Goal: Information Seeking & Learning: Learn about a topic

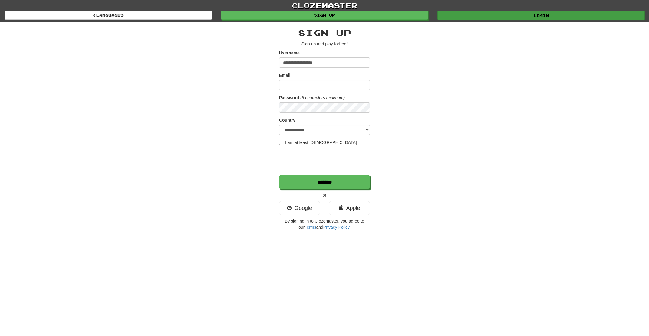
type input "**********"
click at [514, 16] on link "Login" at bounding box center [541, 15] width 207 height 9
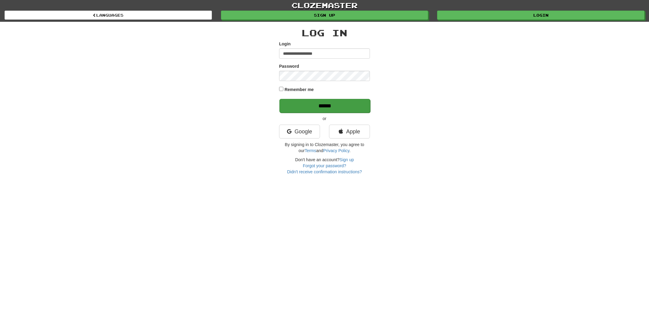
type input "**********"
click at [335, 104] on input "******" at bounding box center [325, 106] width 91 height 14
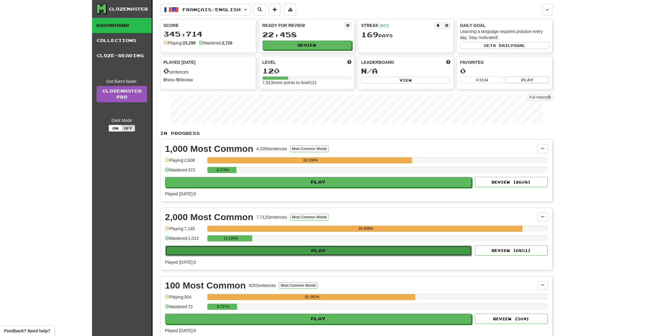
click at [296, 249] on button "Play" at bounding box center [318, 251] width 306 height 10
select select "**"
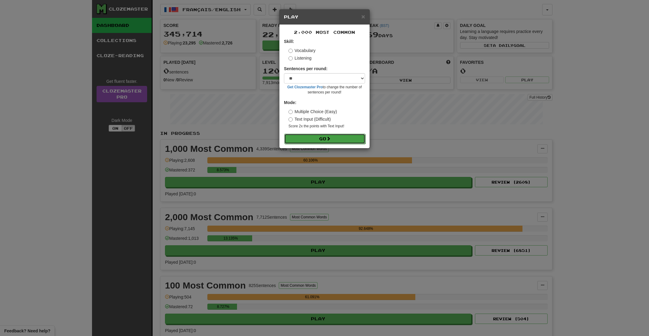
click at [322, 140] on button "Go" at bounding box center [324, 139] width 81 height 10
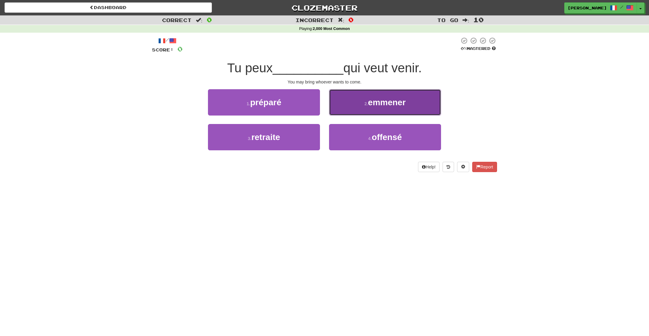
click at [379, 108] on button "2 . emmener" at bounding box center [385, 102] width 112 height 26
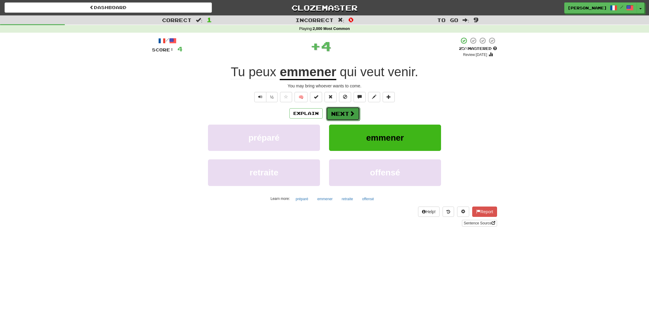
click at [347, 114] on button "Next" at bounding box center [343, 114] width 34 height 14
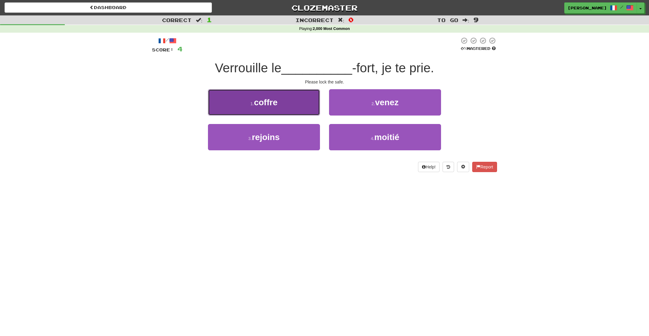
click at [299, 108] on button "1 . coffre" at bounding box center [264, 102] width 112 height 26
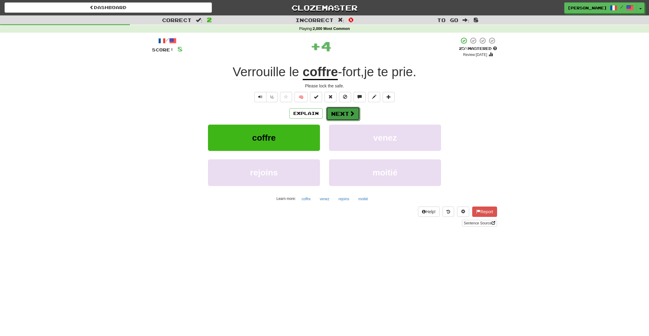
click at [353, 111] on span at bounding box center [351, 113] width 5 height 5
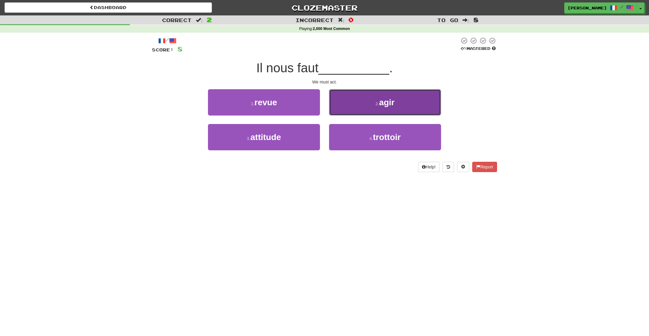
click at [354, 112] on button "2 . agir" at bounding box center [385, 102] width 112 height 26
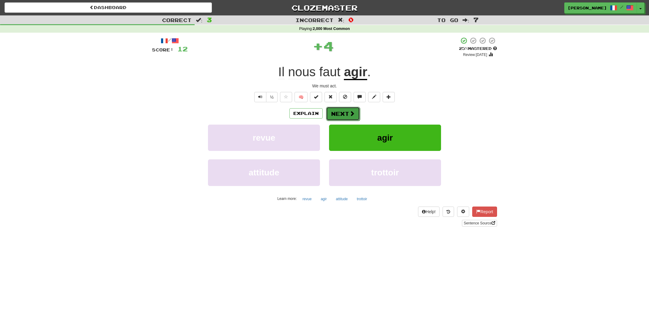
click at [349, 112] on button "Next" at bounding box center [343, 114] width 34 height 14
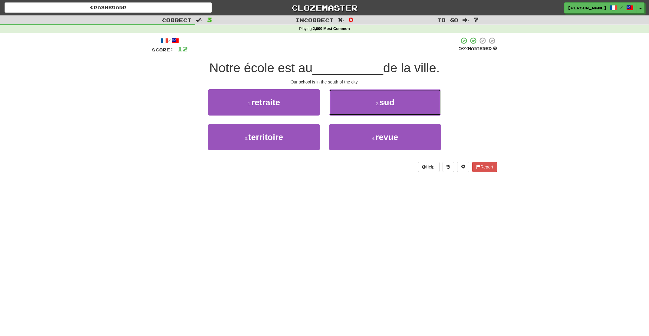
click at [349, 112] on button "2 . sud" at bounding box center [385, 102] width 112 height 26
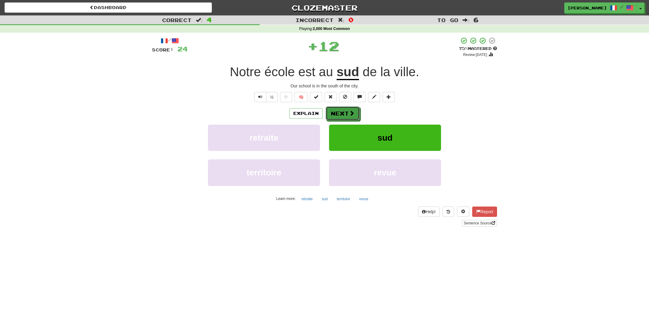
click at [349, 112] on button "Next" at bounding box center [343, 114] width 34 height 14
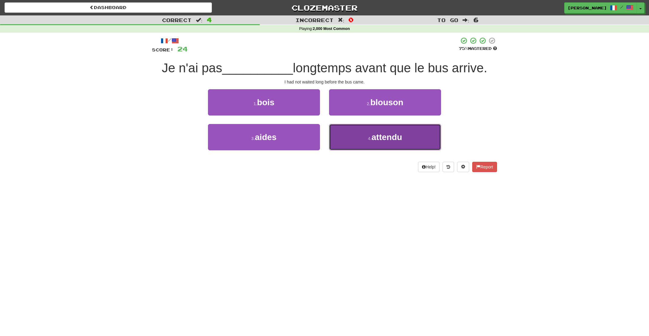
click at [357, 138] on button "4 . attendu" at bounding box center [385, 137] width 112 height 26
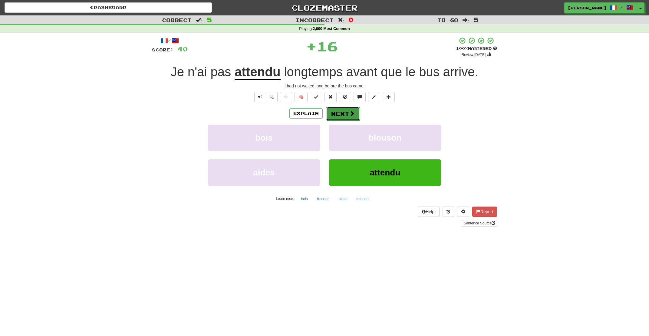
click at [349, 113] on button "Next" at bounding box center [343, 114] width 34 height 14
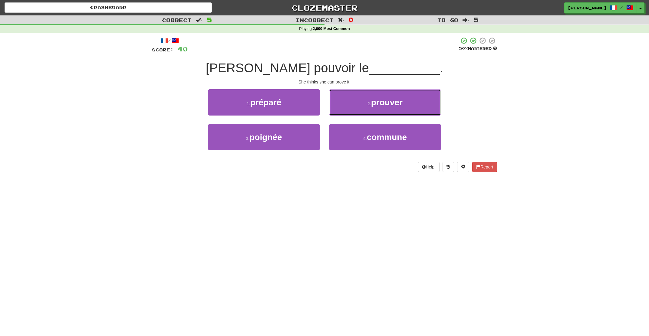
click at [349, 113] on button "2 . prouver" at bounding box center [385, 102] width 112 height 26
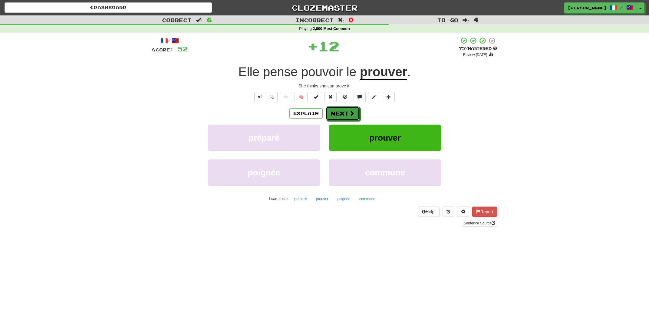
click at [349, 113] on button "Next" at bounding box center [343, 114] width 34 height 14
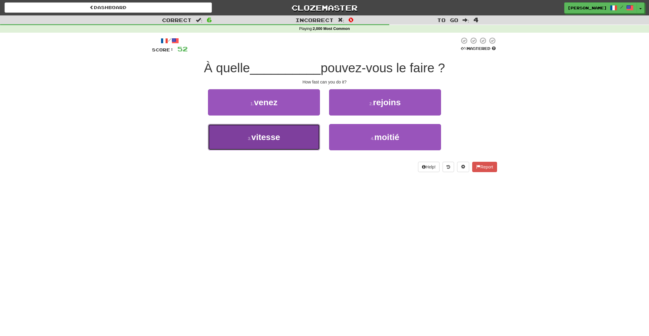
click at [281, 138] on button "3 . vitesse" at bounding box center [264, 137] width 112 height 26
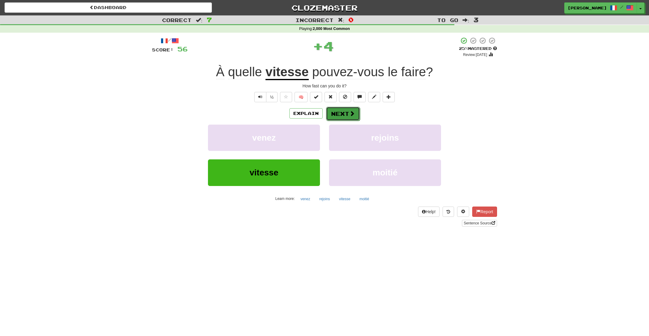
click at [342, 114] on button "Next" at bounding box center [343, 114] width 34 height 14
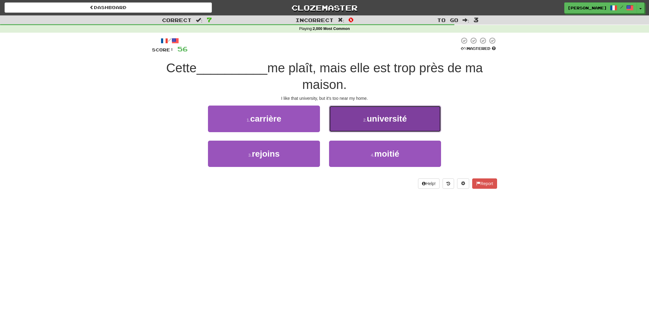
click at [358, 121] on button "2 . université" at bounding box center [385, 119] width 112 height 26
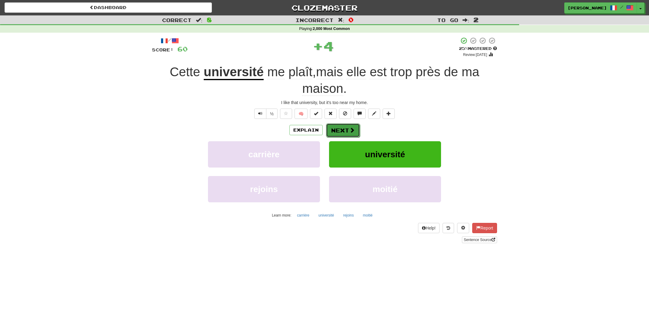
click at [334, 129] on button "Next" at bounding box center [343, 131] width 34 height 14
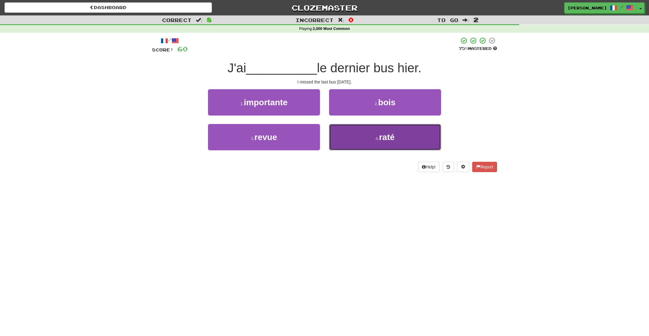
click at [382, 141] on span "raté" at bounding box center [386, 137] width 15 height 9
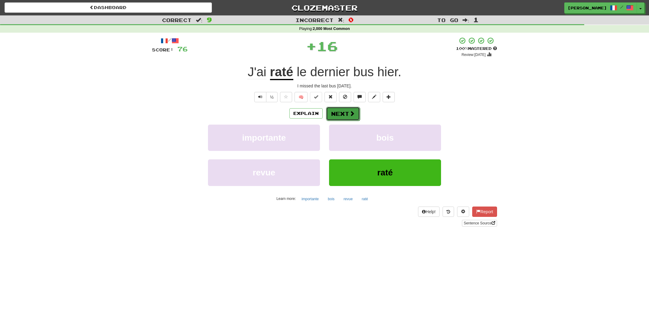
click at [355, 115] on button "Next" at bounding box center [343, 114] width 34 height 14
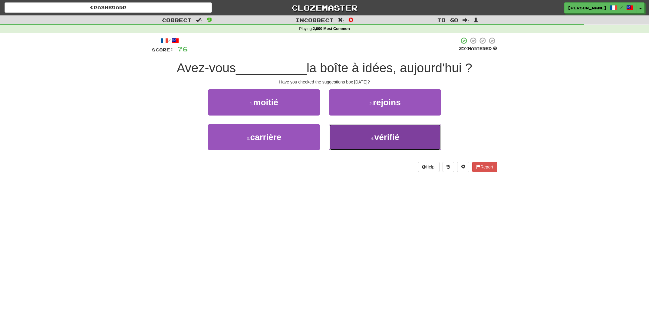
click at [366, 137] on button "4 . vérifié" at bounding box center [385, 137] width 112 height 26
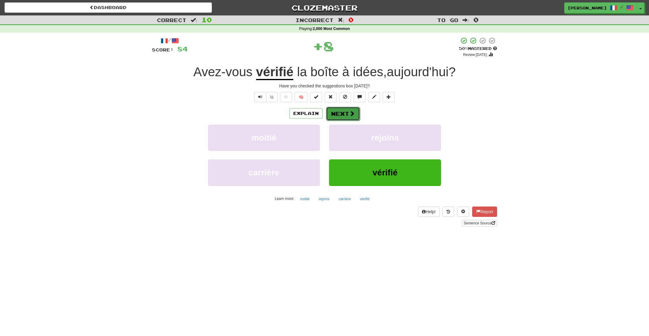
click at [349, 115] on button "Next" at bounding box center [343, 114] width 34 height 14
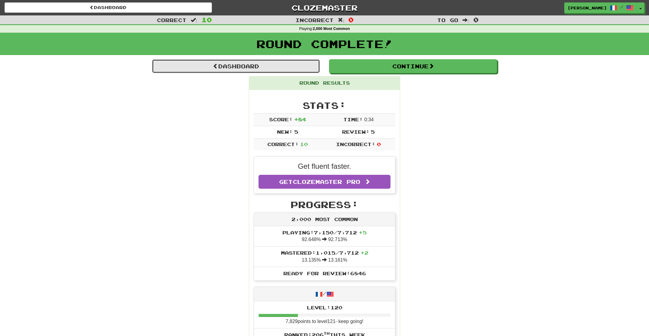
click at [248, 69] on link "Dashboard" at bounding box center [236, 66] width 168 height 14
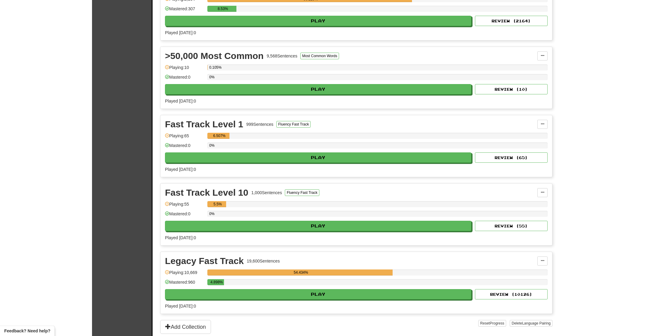
scroll to position [422, 0]
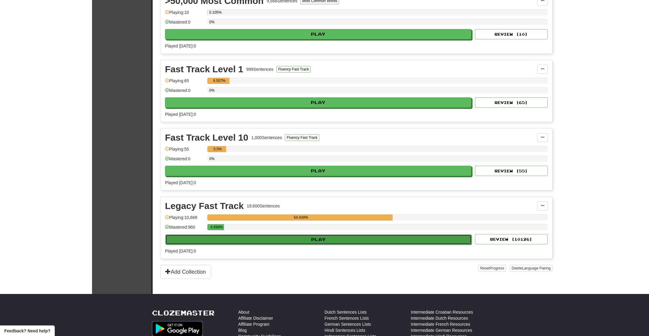
click at [306, 241] on button "Play" at bounding box center [318, 240] width 306 height 10
select select "**"
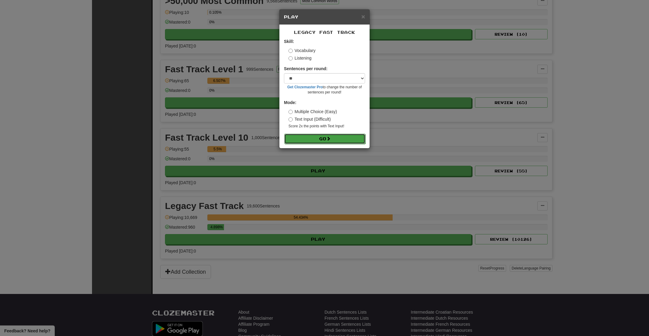
click at [328, 139] on span at bounding box center [328, 139] width 4 height 4
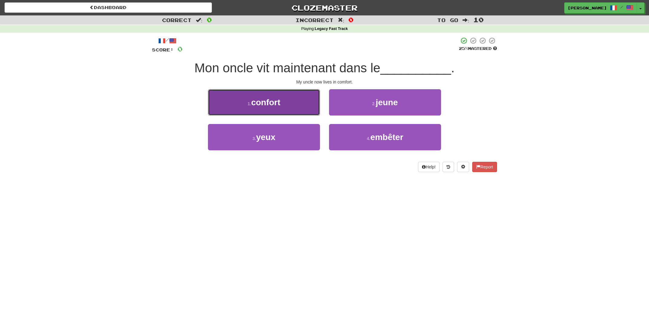
click at [298, 104] on button "1 . [GEOGRAPHIC_DATA]" at bounding box center [264, 102] width 112 height 26
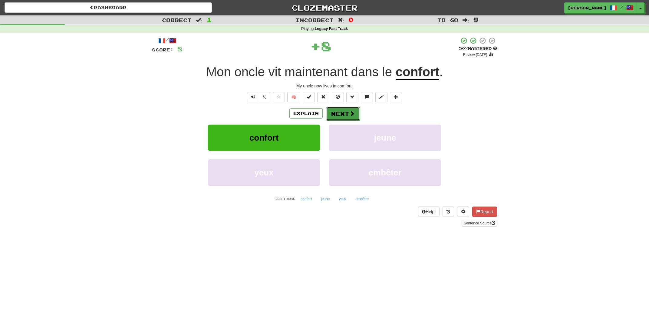
click at [349, 108] on button "Next" at bounding box center [343, 114] width 34 height 14
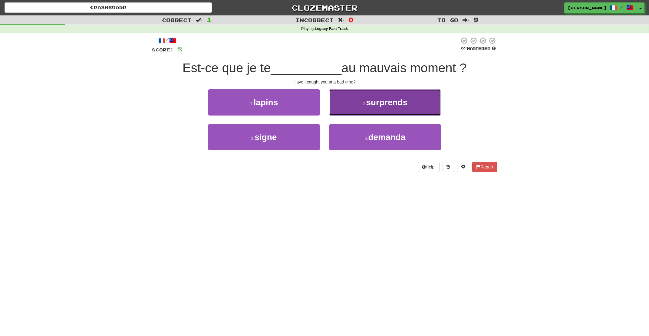
click at [375, 103] on span "surprends" at bounding box center [386, 102] width 41 height 9
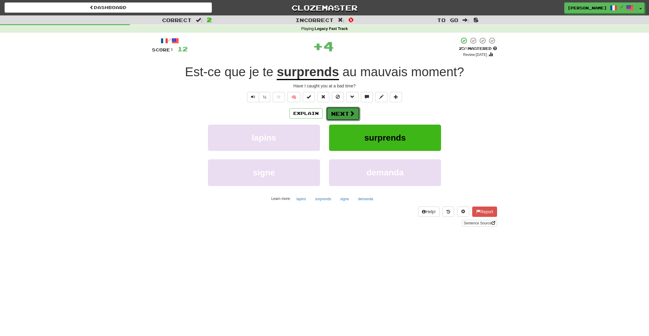
click at [349, 116] on button "Next" at bounding box center [343, 114] width 34 height 14
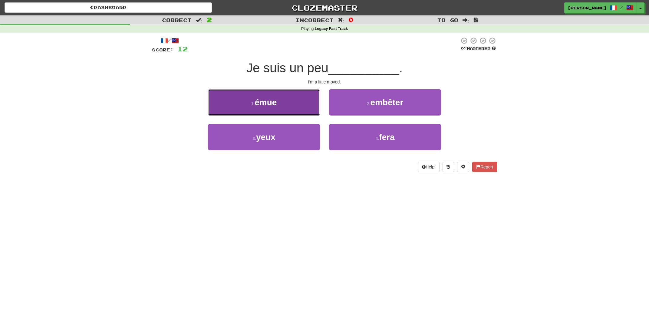
click at [286, 105] on button "1 . émue" at bounding box center [264, 102] width 112 height 26
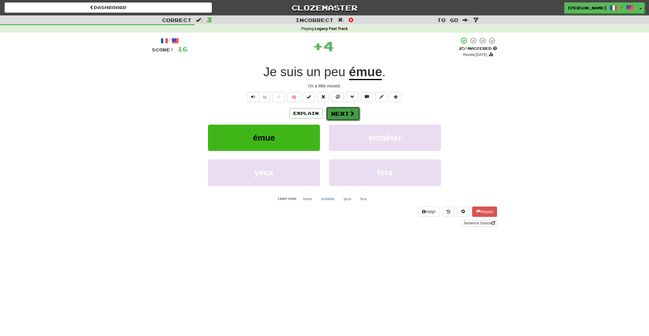
click at [347, 114] on button "Next" at bounding box center [343, 114] width 34 height 14
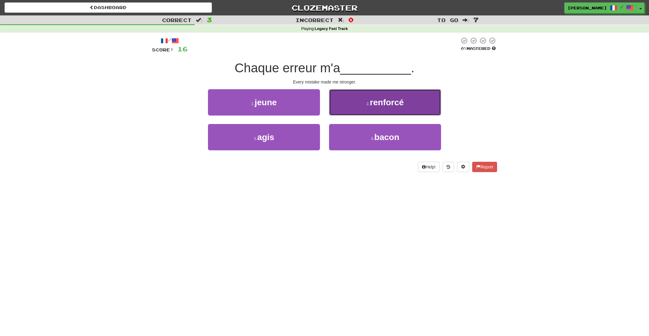
click at [348, 110] on button "2 . renforcé" at bounding box center [385, 102] width 112 height 26
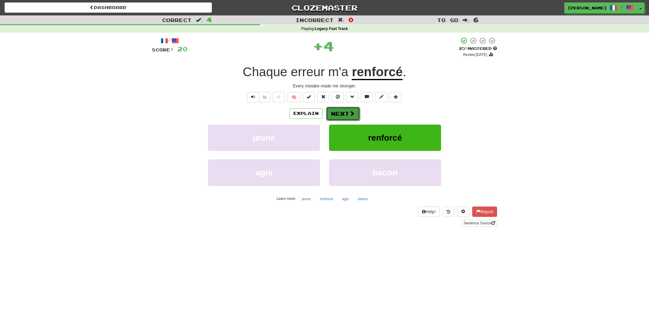
click at [340, 113] on button "Next" at bounding box center [343, 114] width 34 height 14
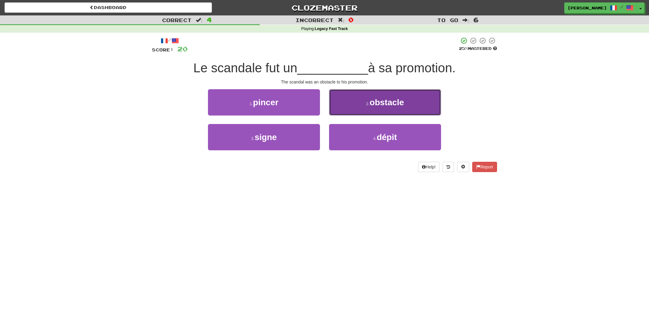
click at [352, 108] on button "2 . obstacle" at bounding box center [385, 102] width 112 height 26
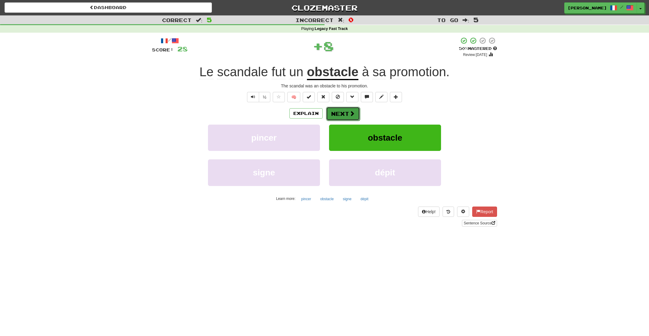
click at [347, 113] on button "Next" at bounding box center [343, 114] width 34 height 14
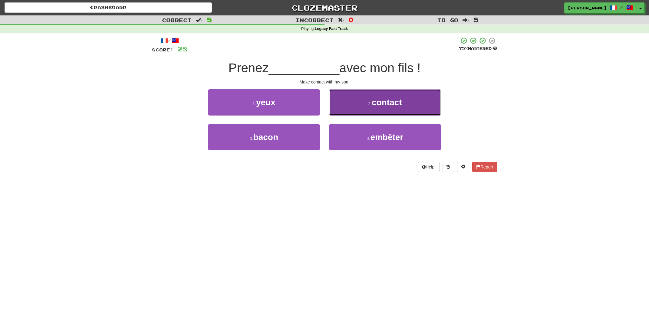
click at [375, 104] on span "contact" at bounding box center [387, 102] width 30 height 9
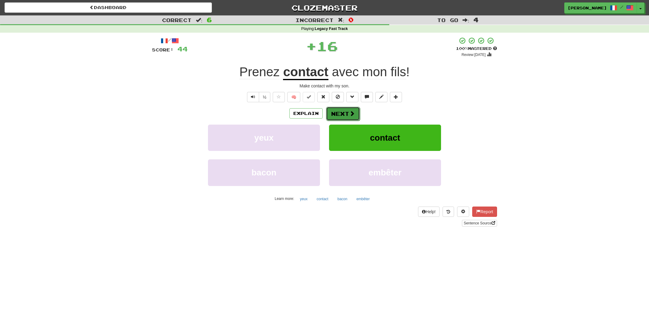
click at [349, 112] on span at bounding box center [351, 113] width 5 height 5
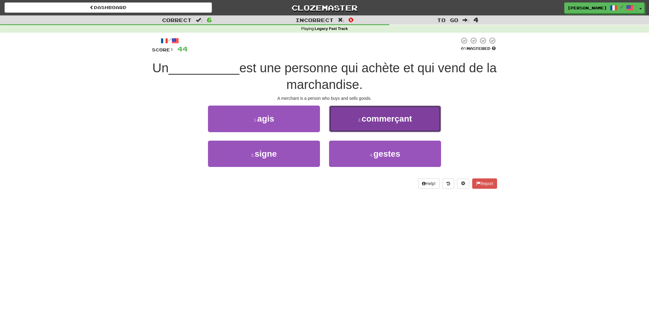
click at [366, 119] on span "commerçant" at bounding box center [387, 118] width 51 height 9
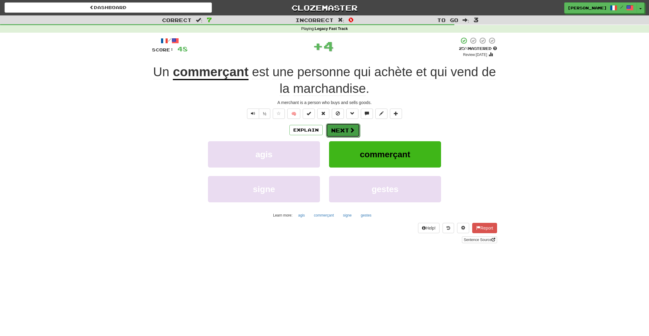
click at [348, 128] on button "Next" at bounding box center [343, 131] width 34 height 14
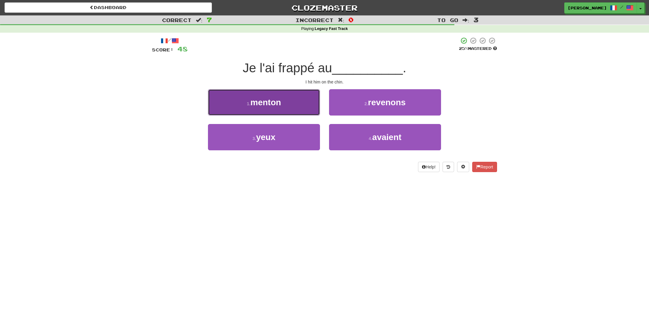
click at [299, 108] on button "1 . menton" at bounding box center [264, 102] width 112 height 26
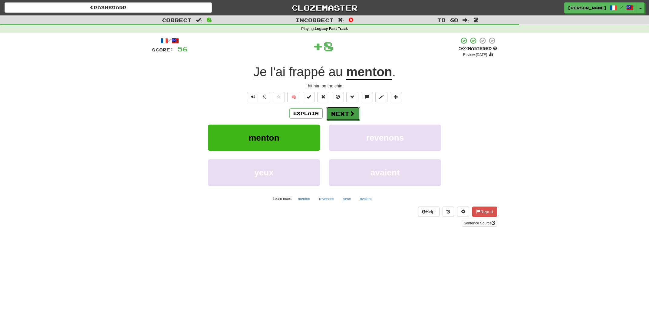
click at [342, 111] on button "Next" at bounding box center [343, 114] width 34 height 14
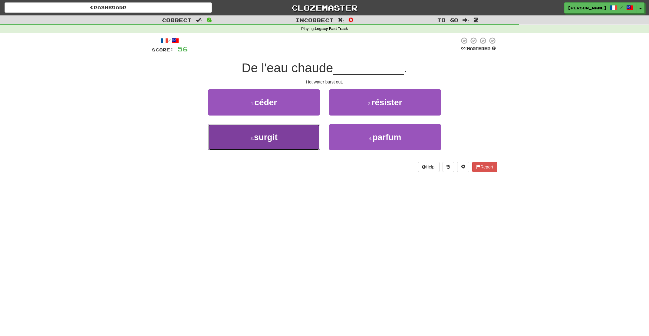
click at [313, 131] on button "3 . surgit" at bounding box center [264, 137] width 112 height 26
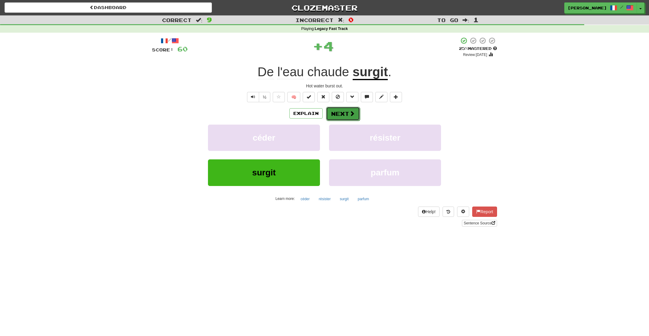
click at [342, 111] on button "Next" at bounding box center [343, 114] width 34 height 14
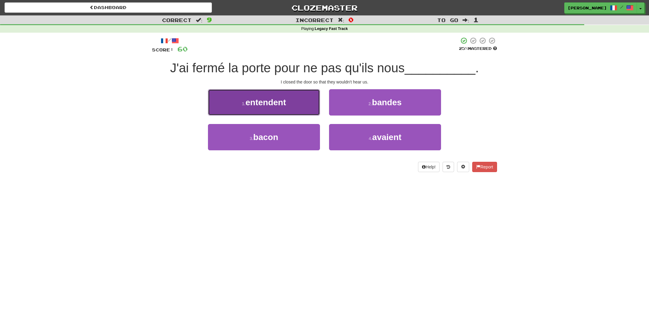
click at [301, 107] on button "1 . entendent" at bounding box center [264, 102] width 112 height 26
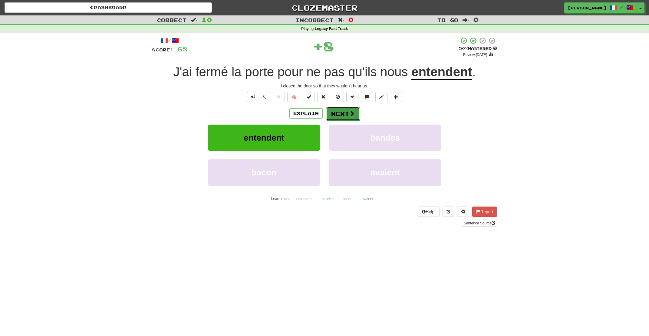
click at [348, 112] on button "Next" at bounding box center [343, 114] width 34 height 14
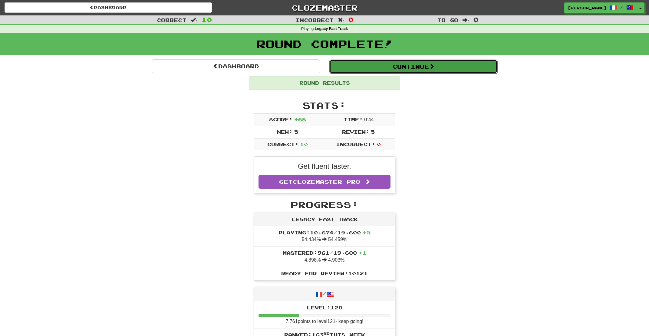
click at [417, 68] on button "Continue" at bounding box center [413, 67] width 168 height 14
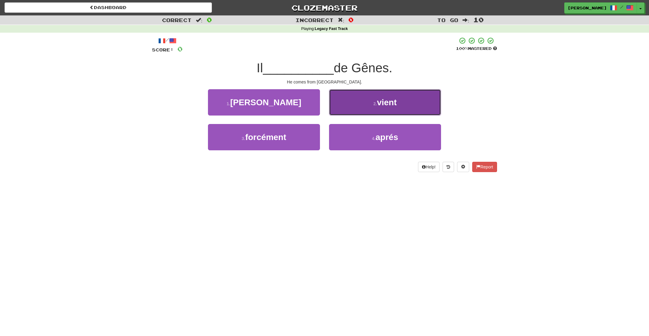
click at [391, 101] on span "vient" at bounding box center [387, 102] width 20 height 9
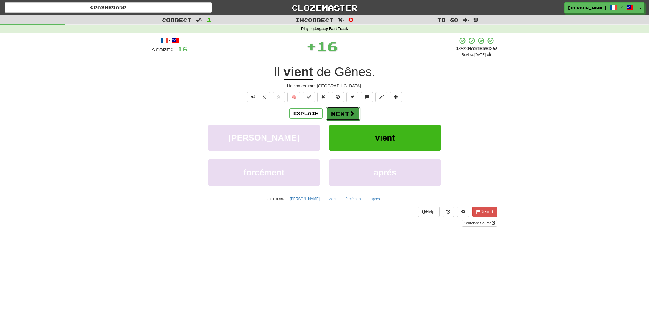
click at [341, 113] on button "Next" at bounding box center [343, 114] width 34 height 14
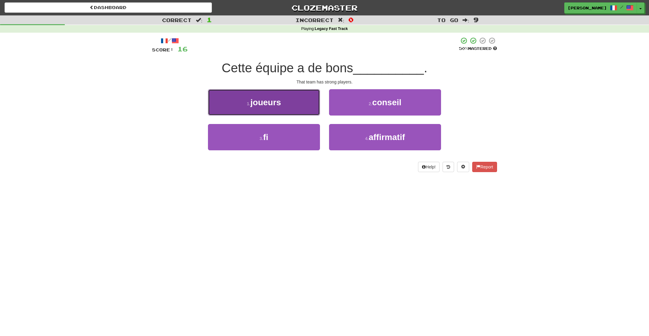
click at [301, 106] on button "1 . joueurs" at bounding box center [264, 102] width 112 height 26
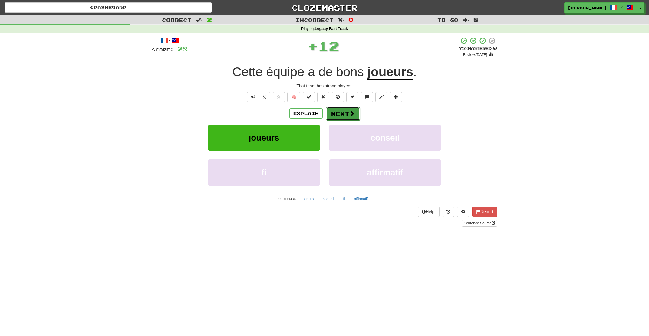
click at [336, 108] on button "Next" at bounding box center [343, 114] width 34 height 14
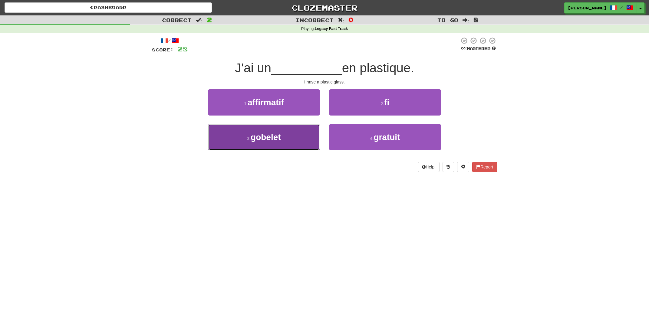
click at [301, 134] on button "3 . gobelet" at bounding box center [264, 137] width 112 height 26
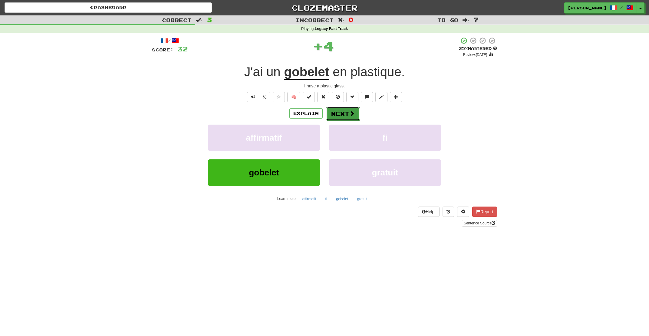
click at [341, 114] on button "Next" at bounding box center [343, 114] width 34 height 14
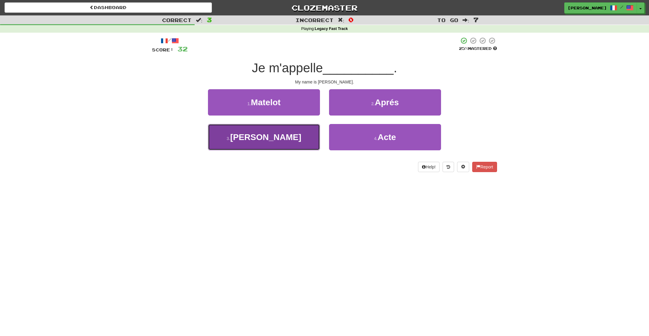
click at [293, 148] on button "3 . Luis" at bounding box center [264, 137] width 112 height 26
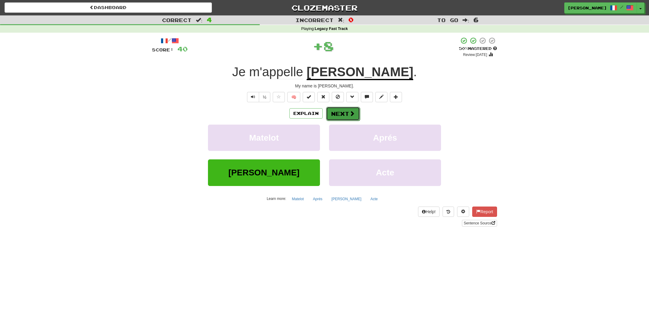
click at [352, 113] on span at bounding box center [351, 113] width 5 height 5
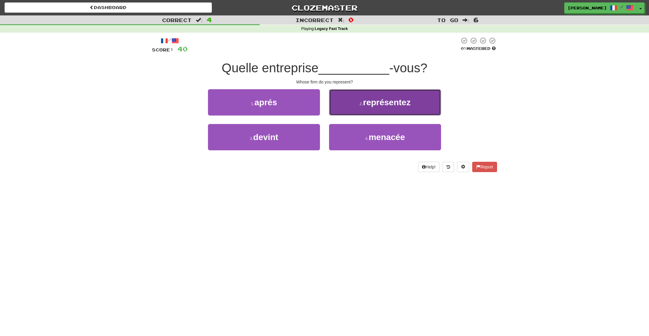
click at [375, 105] on span "représentez" at bounding box center [387, 102] width 48 height 9
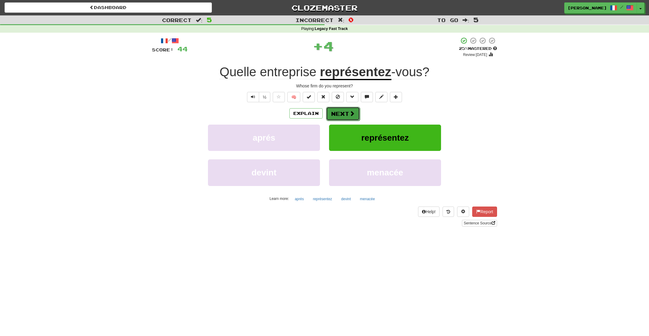
click at [346, 115] on button "Next" at bounding box center [343, 114] width 34 height 14
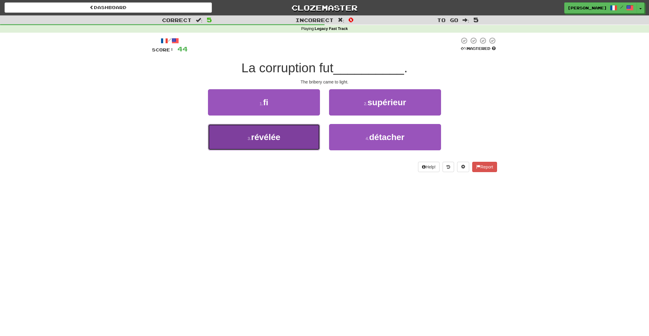
click at [315, 138] on button "3 . révélée" at bounding box center [264, 137] width 112 height 26
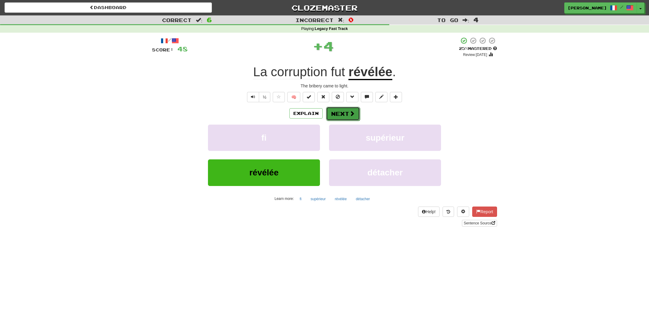
click at [343, 117] on button "Next" at bounding box center [343, 114] width 34 height 14
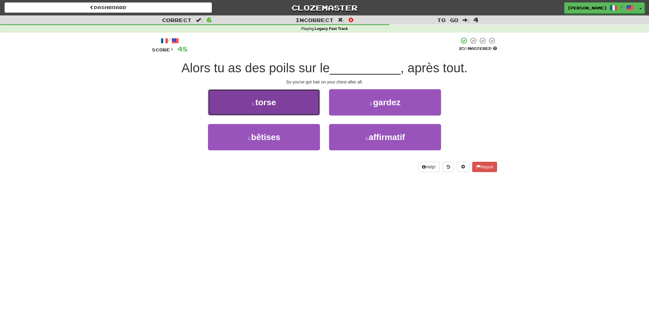
click at [293, 110] on button "1 . torse" at bounding box center [264, 102] width 112 height 26
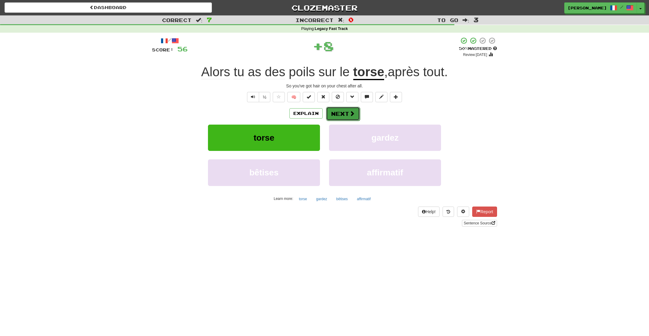
click at [347, 116] on button "Next" at bounding box center [343, 114] width 34 height 14
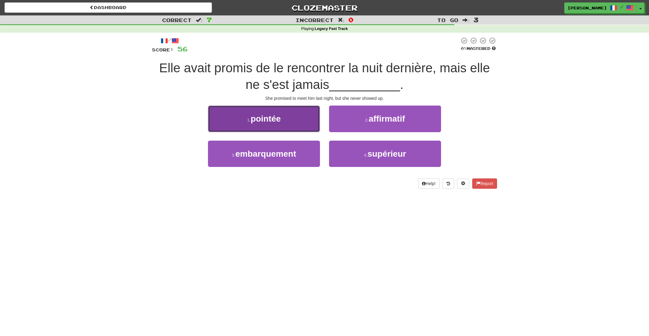
click at [310, 118] on button "1 . pointée" at bounding box center [264, 119] width 112 height 26
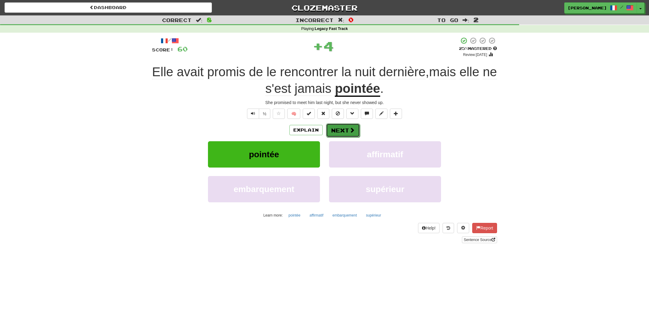
click at [341, 128] on button "Next" at bounding box center [343, 131] width 34 height 14
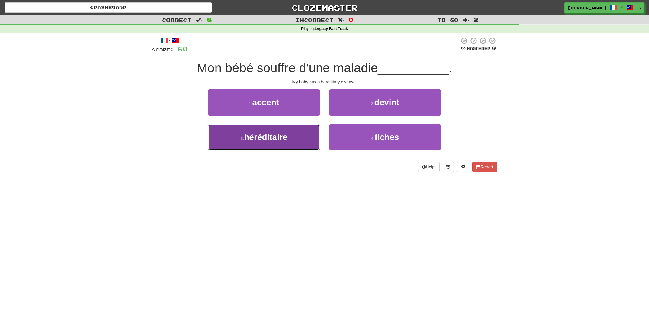
click at [307, 140] on button "3 . héréditaire" at bounding box center [264, 137] width 112 height 26
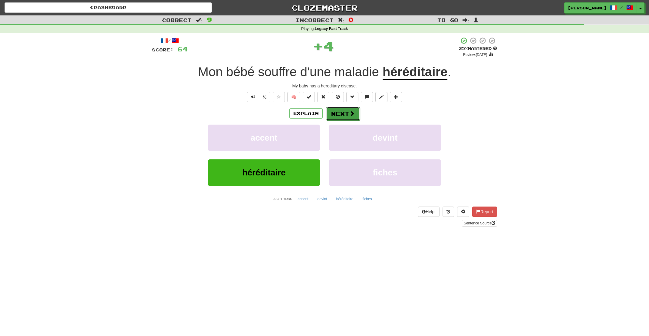
click at [343, 112] on button "Next" at bounding box center [343, 114] width 34 height 14
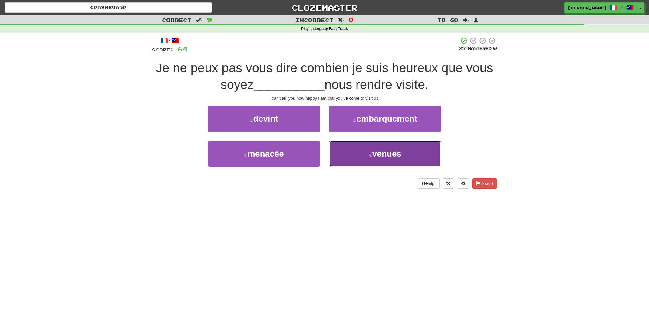
click at [381, 157] on span "venues" at bounding box center [386, 153] width 29 height 9
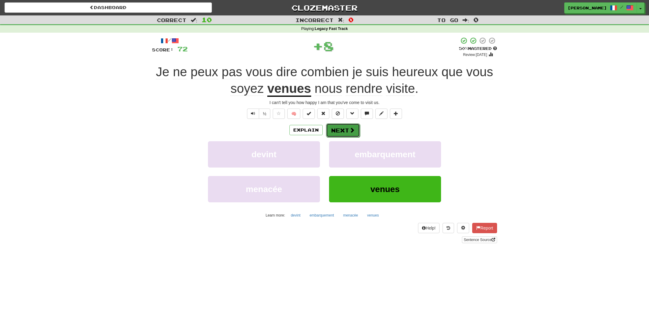
click at [354, 130] on button "Next" at bounding box center [343, 131] width 34 height 14
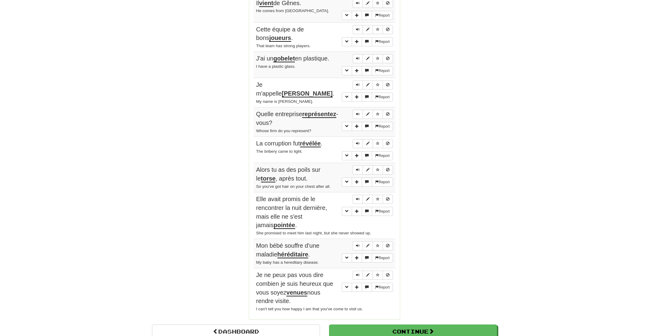
scroll to position [454, 0]
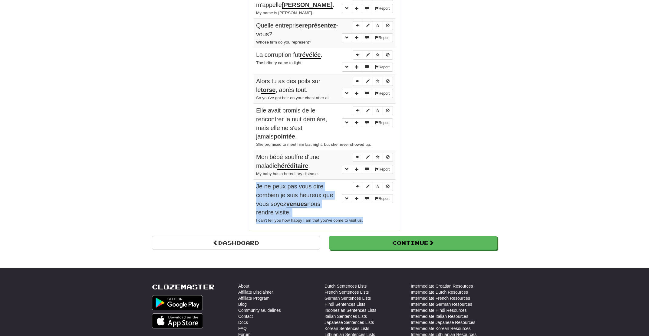
drag, startPoint x: 369, startPoint y: 220, endPoint x: 253, endPoint y: 185, distance: 120.9
copy td "Je ne peux pas vous dire combien je suis heureux que vous soyez venues nous ren…"
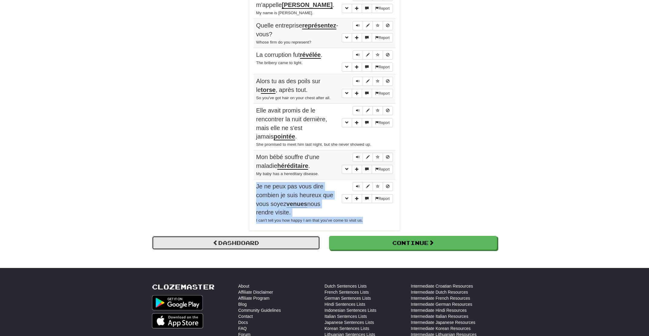
click at [274, 244] on link "Dashboard" at bounding box center [236, 243] width 168 height 14
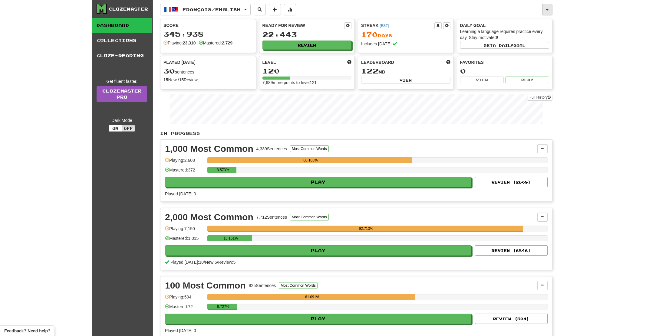
click at [547, 11] on button "button" at bounding box center [547, 10] width 10 height 12
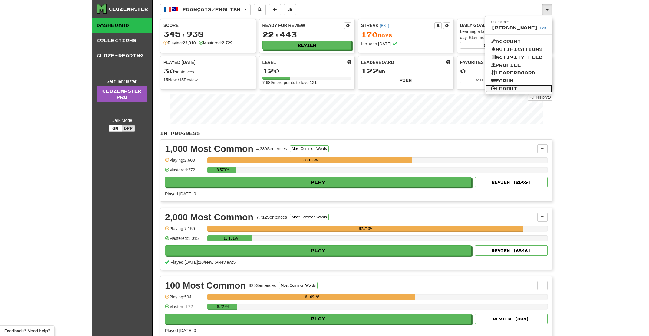
click at [520, 87] on link "Logout" at bounding box center [518, 89] width 67 height 8
